Goal: Navigation & Orientation: Understand site structure

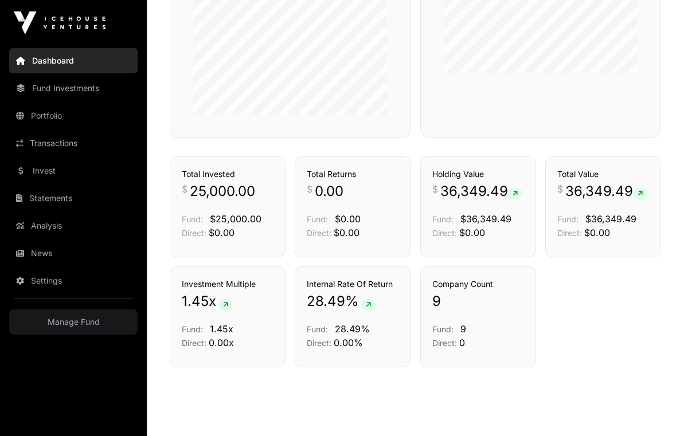
scroll to position [778, 0]
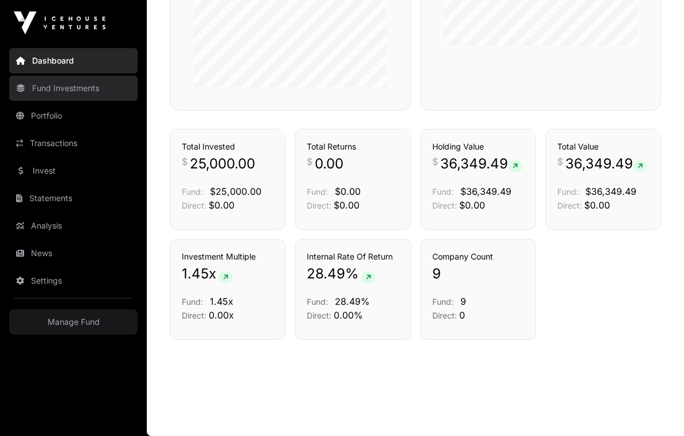
click at [93, 93] on link "Fund Investments" at bounding box center [73, 88] width 128 height 25
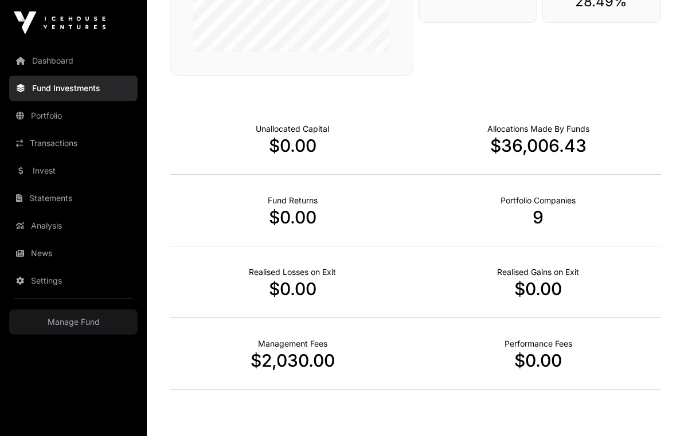
scroll to position [714, 0]
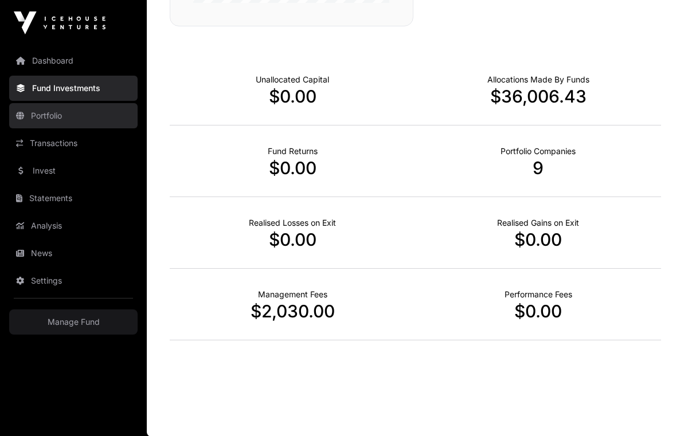
click at [91, 121] on link "Portfolio" at bounding box center [73, 115] width 128 height 25
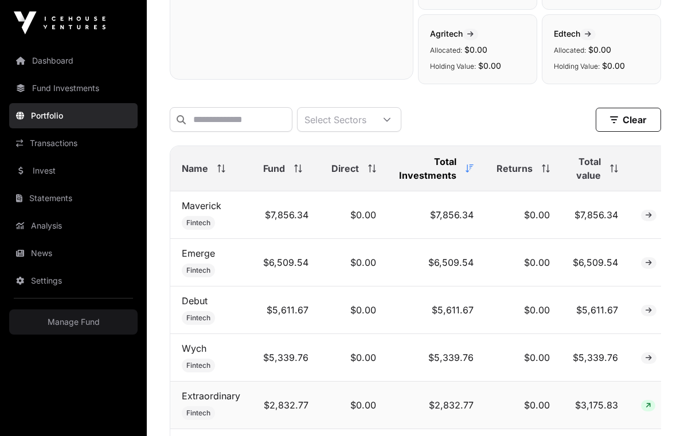
scroll to position [374, 0]
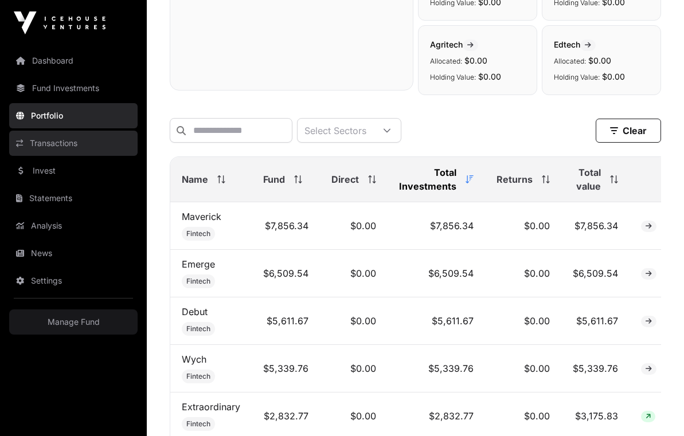
click at [87, 146] on link "Transactions" at bounding box center [73, 143] width 128 height 25
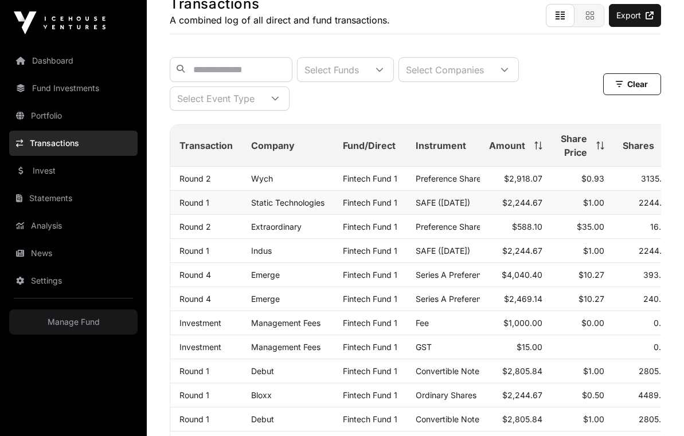
scroll to position [95, 0]
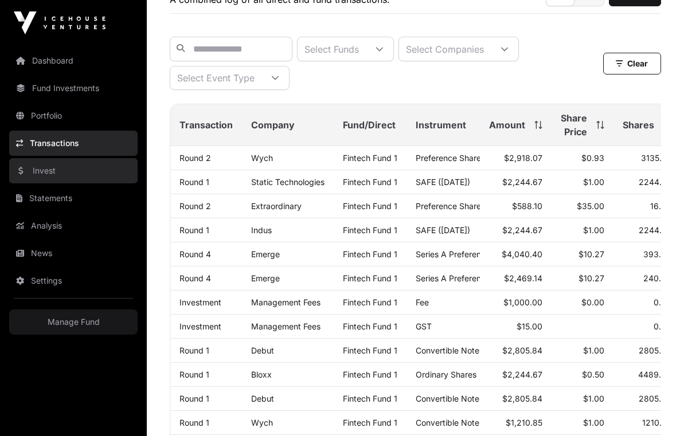
click at [77, 175] on link "Invest" at bounding box center [73, 170] width 128 height 25
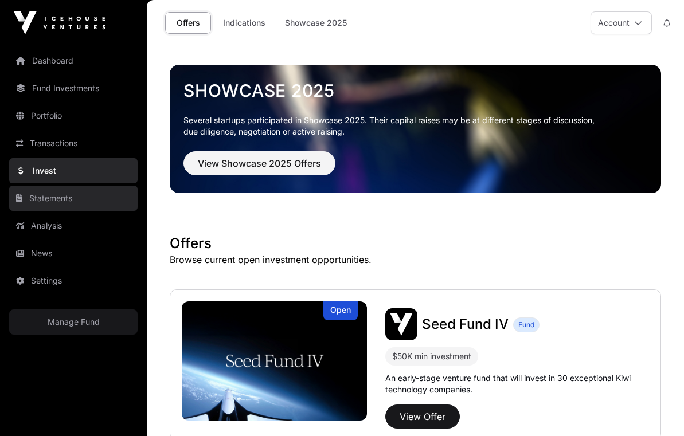
click at [83, 197] on link "Statements" at bounding box center [73, 198] width 128 height 25
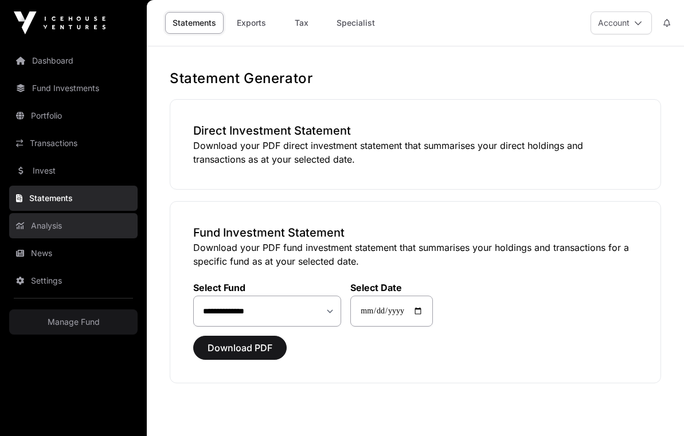
click at [84, 227] on link "Analysis" at bounding box center [73, 225] width 128 height 25
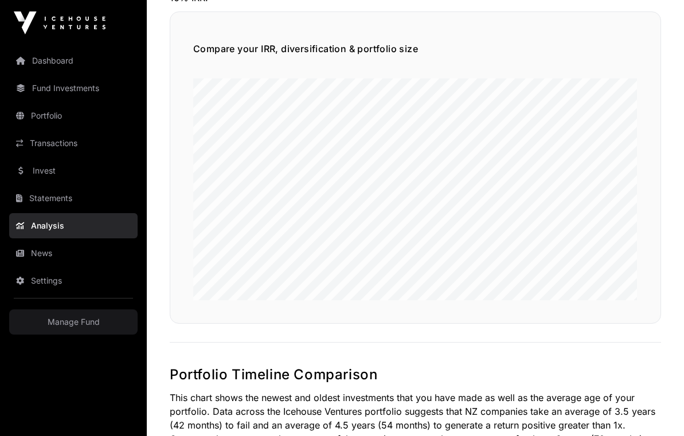
scroll to position [793, 0]
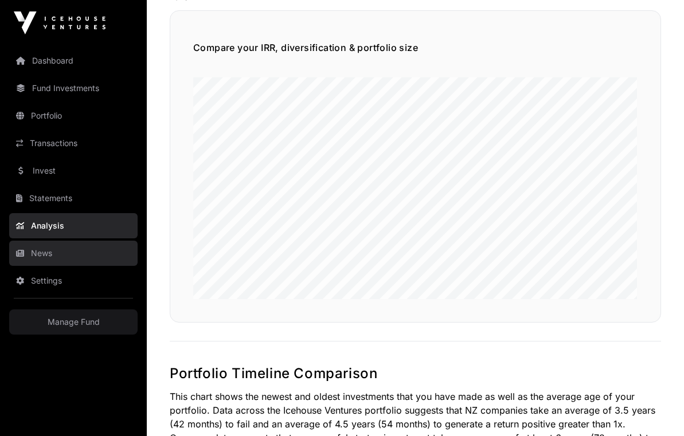
click at [56, 253] on link "News" at bounding box center [73, 253] width 128 height 25
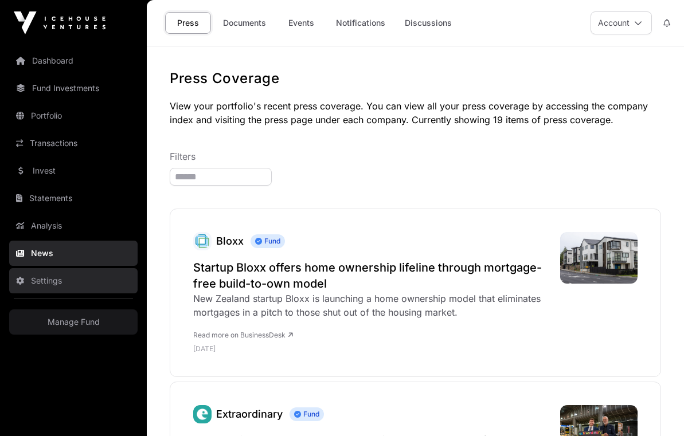
click at [72, 283] on link "Settings" at bounding box center [73, 280] width 128 height 25
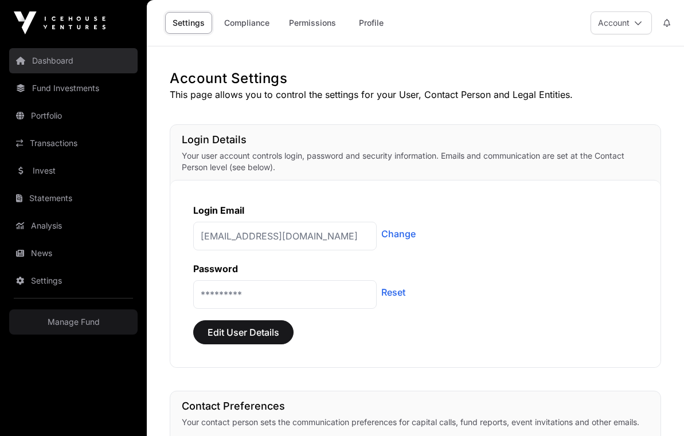
click at [89, 65] on link "Dashboard" at bounding box center [73, 60] width 128 height 25
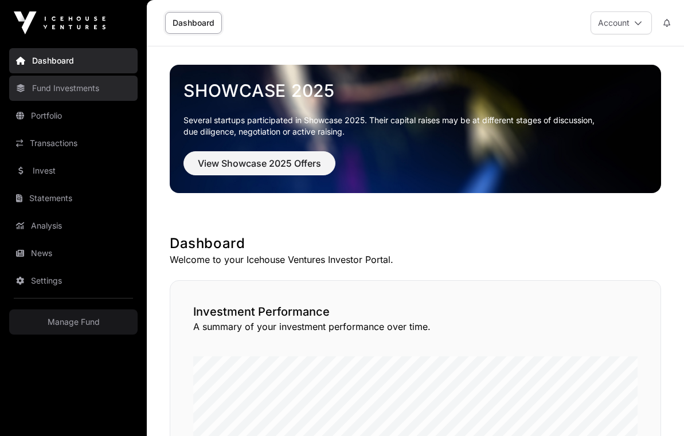
click at [93, 89] on link "Fund Investments" at bounding box center [73, 88] width 128 height 25
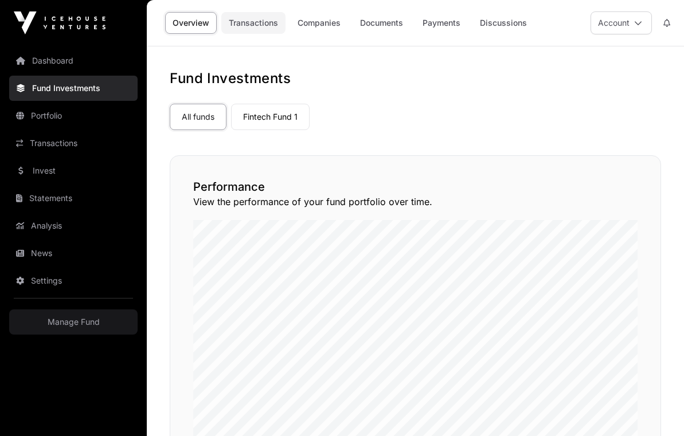
click at [243, 26] on link "Transactions" at bounding box center [253, 23] width 64 height 22
click at [323, 29] on link "Companies" at bounding box center [319, 23] width 58 height 22
